Goal: Check status: Check status

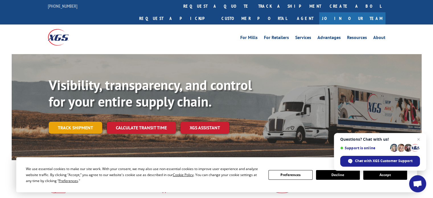
click at [67, 121] on link "Track shipment" at bounding box center [75, 127] width 53 height 12
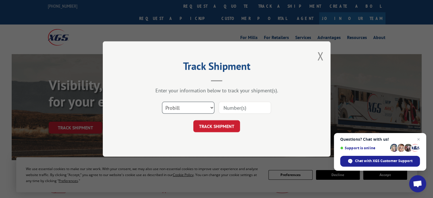
click at [201, 106] on select "Select category... Probill BOL PO" at bounding box center [188, 108] width 52 height 12
select select "bol"
click at [162, 102] on select "Select category... Probill BOL PO" at bounding box center [188, 108] width 52 height 12
click at [236, 114] on div at bounding box center [244, 107] width 52 height 13
click at [230, 108] on input at bounding box center [244, 108] width 52 height 12
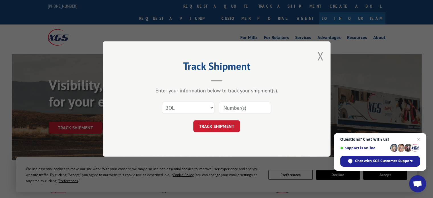
paste input "2564513"
type input "2564513"
click at [212, 126] on button "TRACK SHIPMENT" at bounding box center [216, 126] width 47 height 12
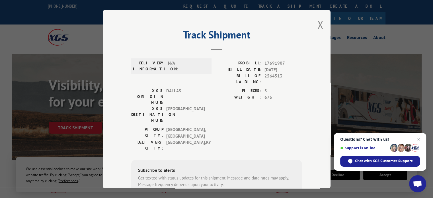
click at [267, 63] on span "17691907" at bounding box center [283, 63] width 38 height 7
copy span "17691907"
